Goal: Task Accomplishment & Management: Complete application form

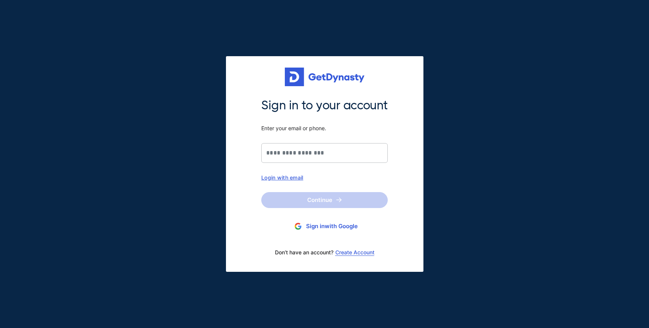
click at [315, 231] on button "Sign in with Google" at bounding box center [324, 227] width 127 height 14
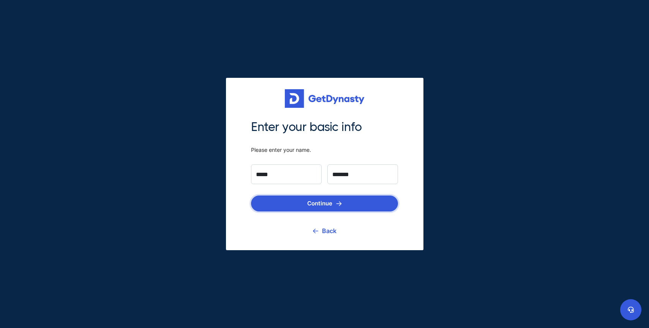
click at [323, 206] on button "Continue" at bounding box center [324, 204] width 147 height 16
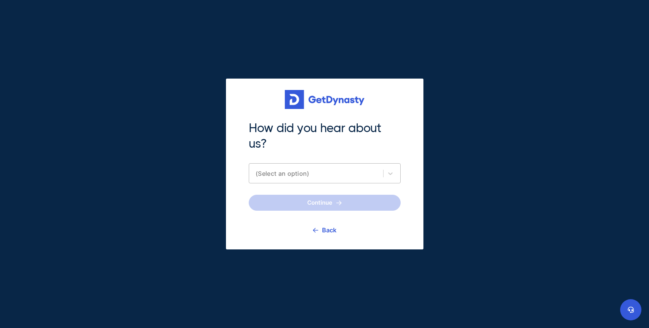
click at [319, 179] on div "(Select an option)" at bounding box center [325, 173] width 152 height 20
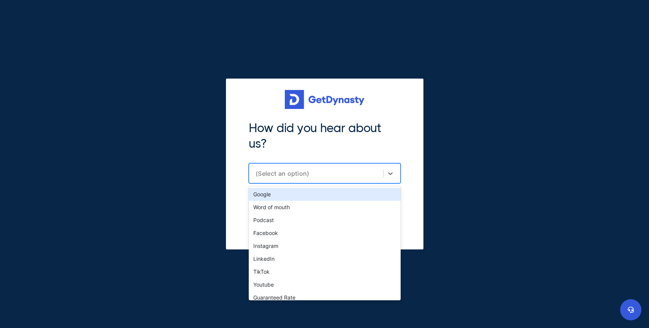
click at [309, 193] on div "Google" at bounding box center [325, 194] width 152 height 13
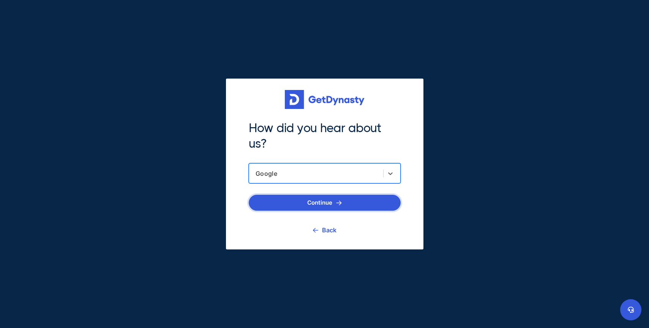
click at [315, 199] on button "Continue" at bounding box center [325, 203] width 152 height 16
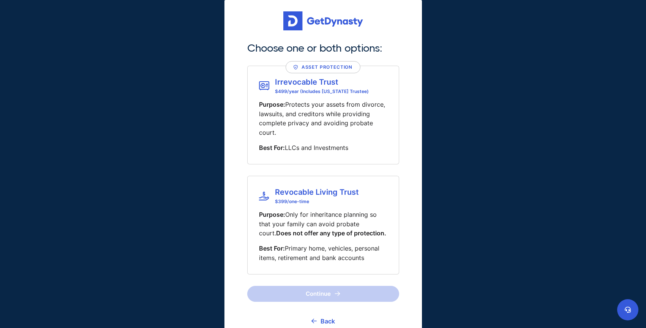
scroll to position [12, 0]
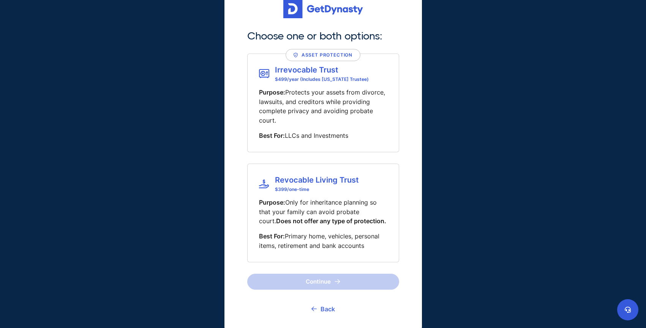
click at [320, 302] on link "Back" at bounding box center [324, 309] width 24 height 19
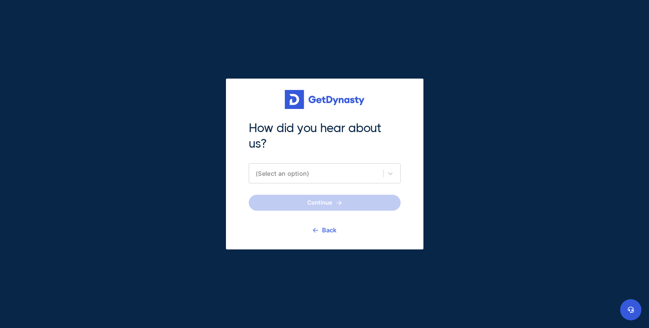
click at [323, 226] on link "Back" at bounding box center [325, 230] width 24 height 19
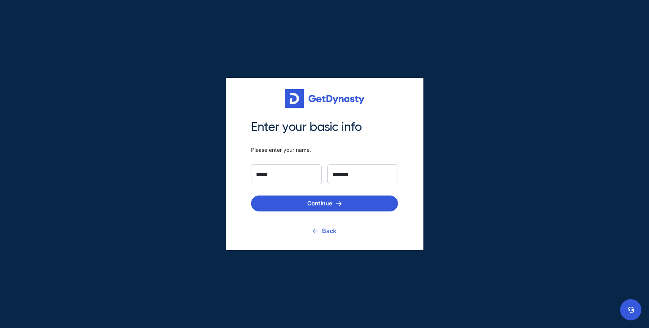
click at [322, 230] on link "Back" at bounding box center [325, 231] width 24 height 19
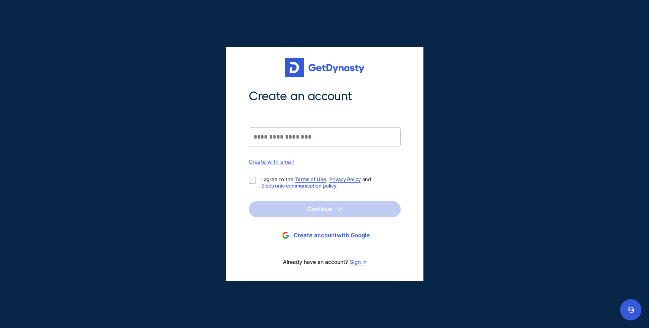
click at [316, 233] on button "Create account with Google" at bounding box center [325, 236] width 152 height 14
